Goal: Transaction & Acquisition: Purchase product/service

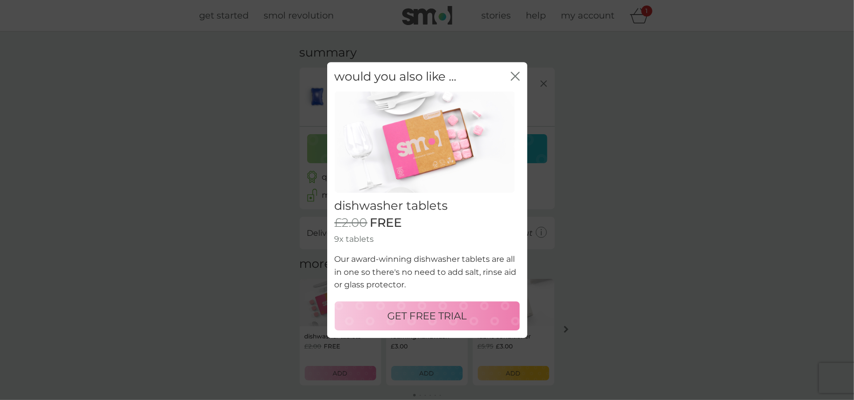
click at [433, 324] on button "GET FREE TRIAL" at bounding box center [427, 315] width 185 height 29
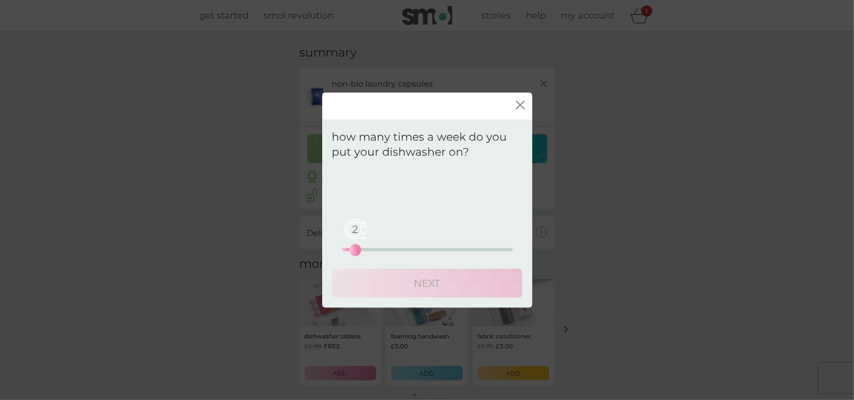
drag, startPoint x: 344, startPoint y: 248, endPoint x: 356, endPoint y: 251, distance: 11.8
click at [356, 251] on div "2" at bounding box center [355, 250] width 4 height 4
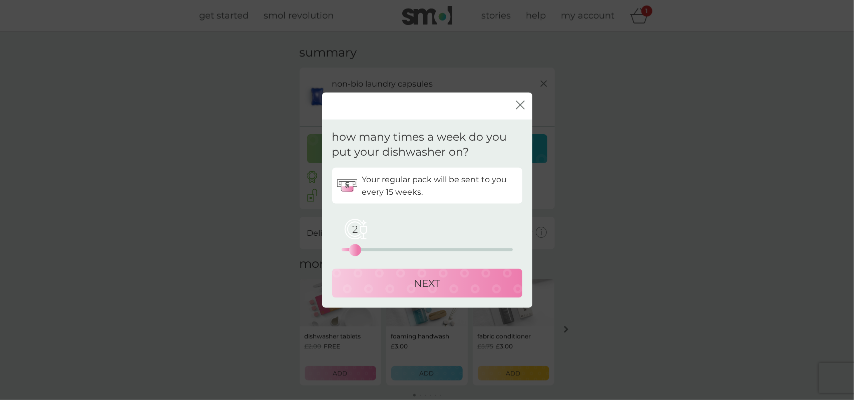
click at [429, 280] on p "NEXT" at bounding box center [427, 283] width 26 height 16
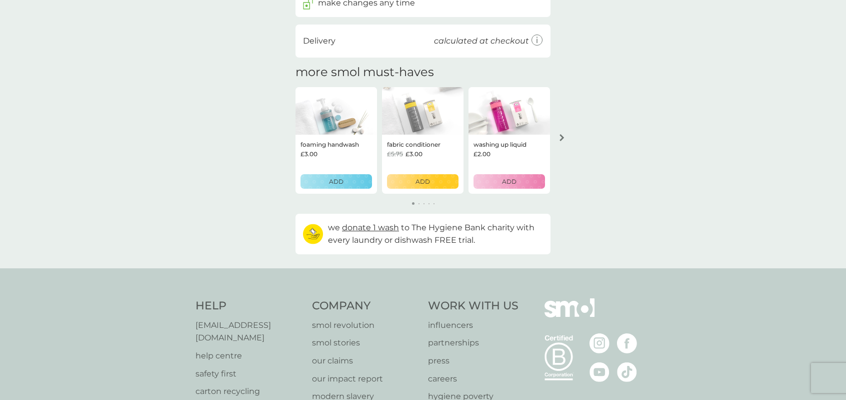
scroll to position [50, 0]
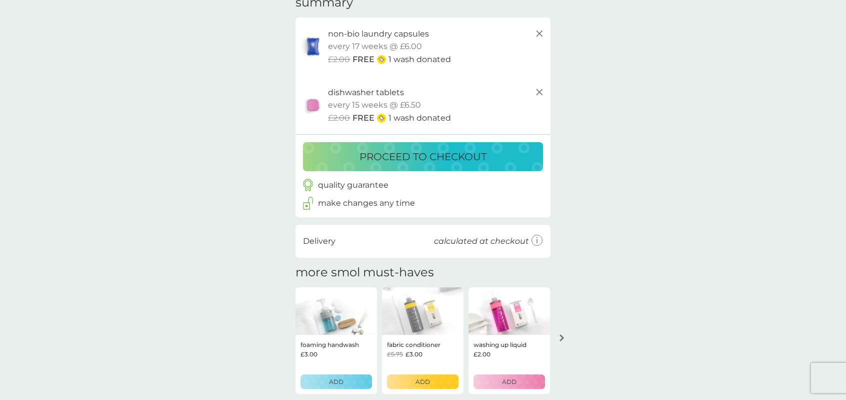
click at [486, 160] on p "proceed to checkout" at bounding box center [423, 157] width 127 height 16
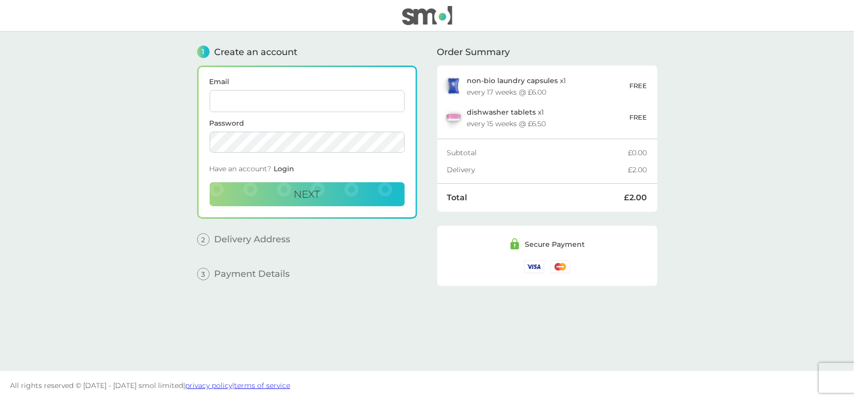
click at [281, 111] on input "Email" at bounding box center [307, 101] width 195 height 22
type input "[EMAIL_ADDRESS][DOMAIN_NAME]"
click at [294, 196] on span "Next" at bounding box center [307, 194] width 26 height 12
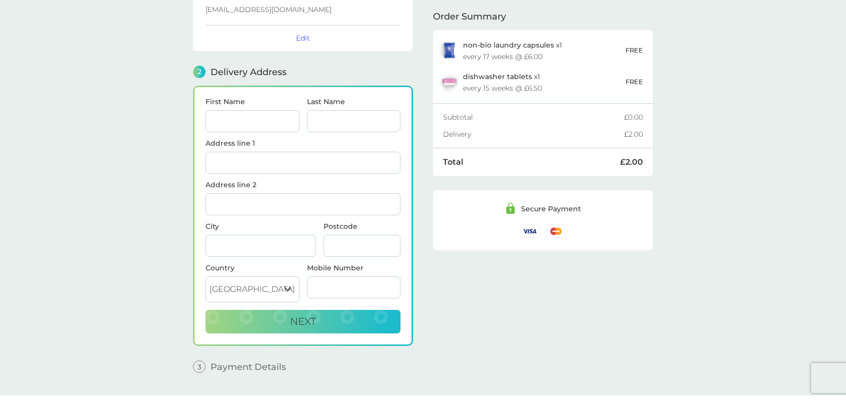
scroll to position [92, 0]
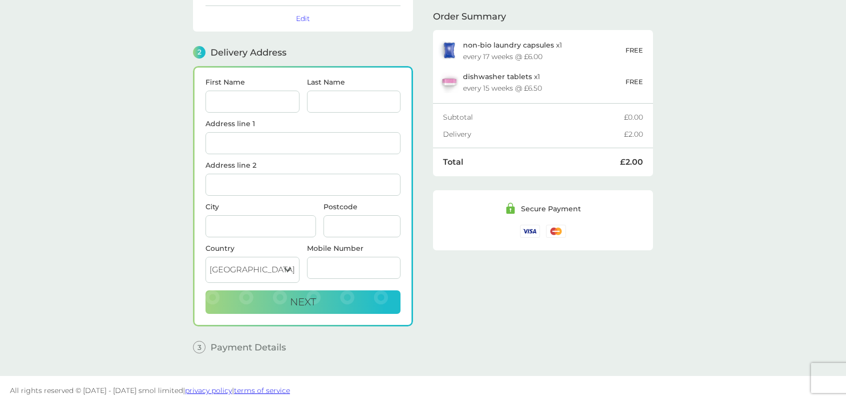
click at [219, 97] on input "First Name" at bounding box center [253, 102] width 94 height 22
type input "Caitlin"
type input "[PERSON_NAME]"
type input "[STREET_ADDRESS]"
type input "Portishead"
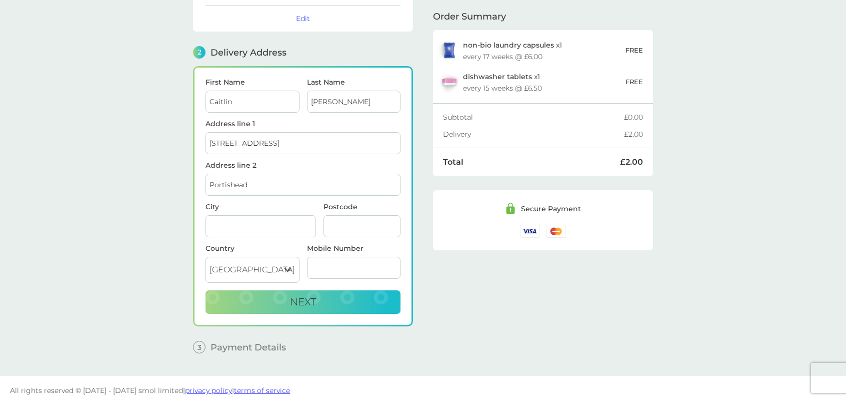
type input "[GEOGRAPHIC_DATA]"
type input "BS20 7QE"
type input "07701369915"
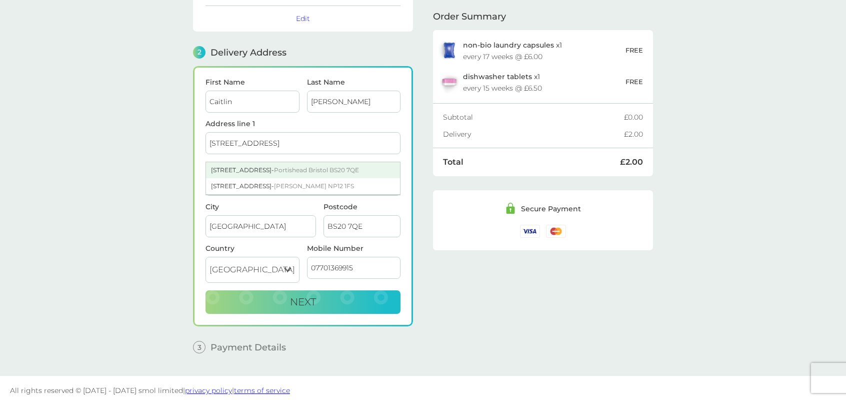
click at [314, 166] on span "Portishead Bristol BS20 7QE" at bounding box center [316, 170] width 85 height 8
type input "[STREET_ADDRESS]"
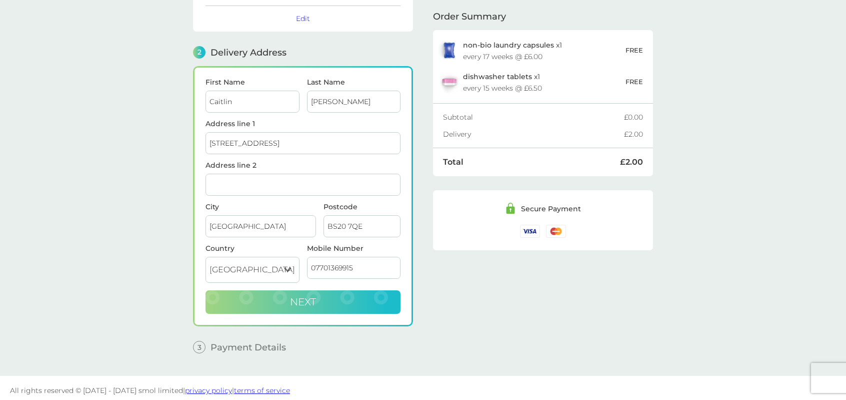
click at [313, 306] on button "Next" at bounding box center [303, 302] width 195 height 24
checkbox input "true"
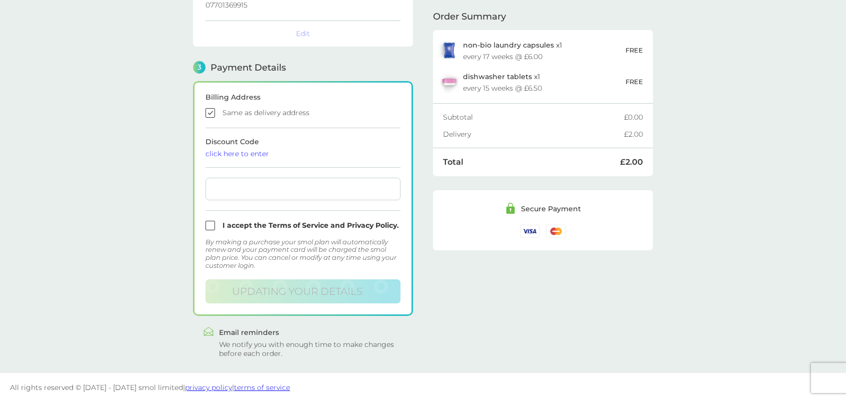
scroll to position [232, 0]
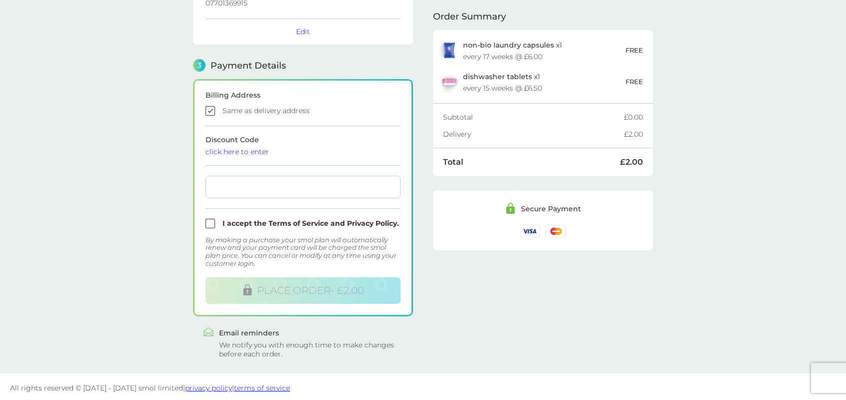
click at [263, 219] on input "checkbox" at bounding box center [303, 224] width 195 height 10
checkbox input "true"
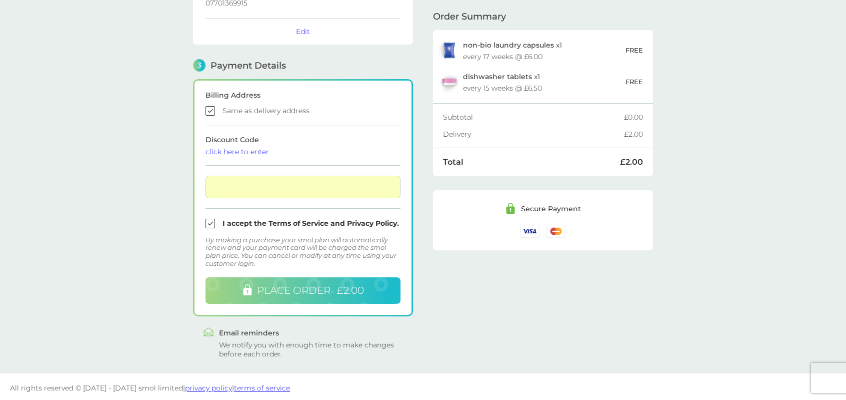
click at [318, 287] on span "PLACE ORDER - £2.00" at bounding box center [310, 290] width 107 height 12
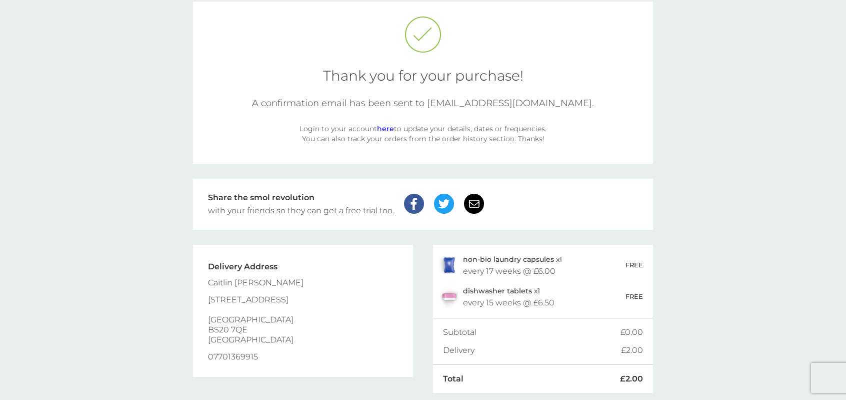
scroll to position [82, 0]
